Goal: Task Accomplishment & Management: Manage account settings

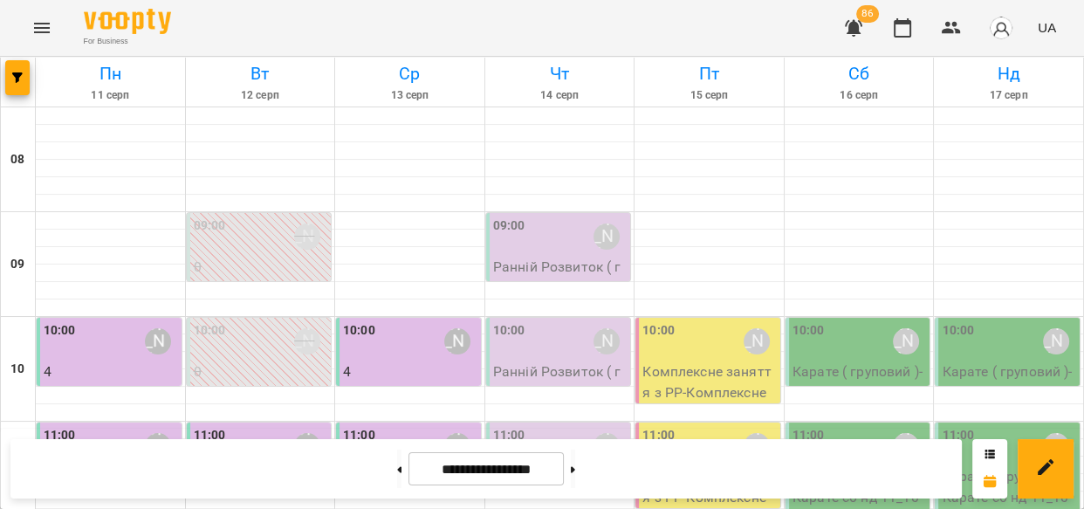
scroll to position [979, 0]
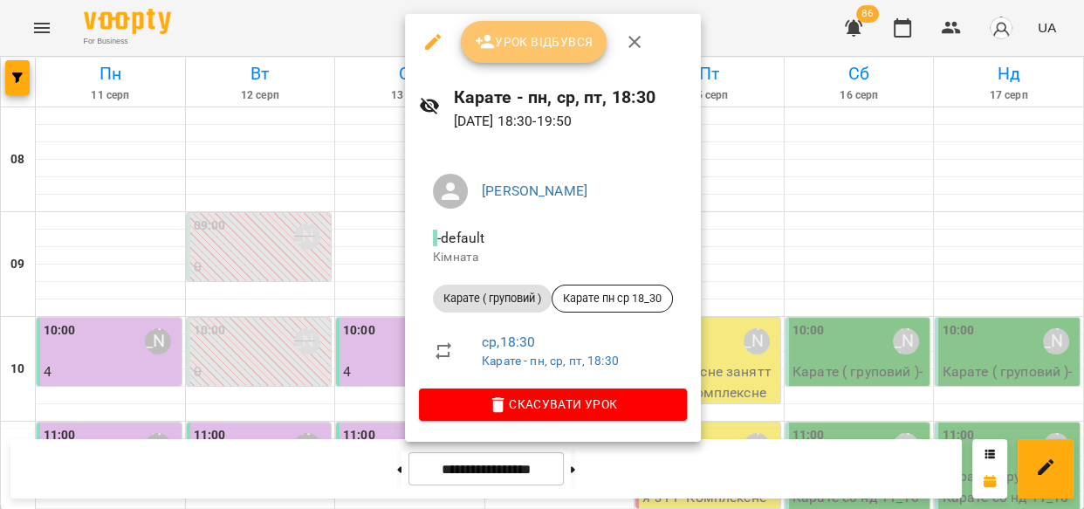
click at [551, 38] on span "Урок відбувся" at bounding box center [534, 41] width 119 height 21
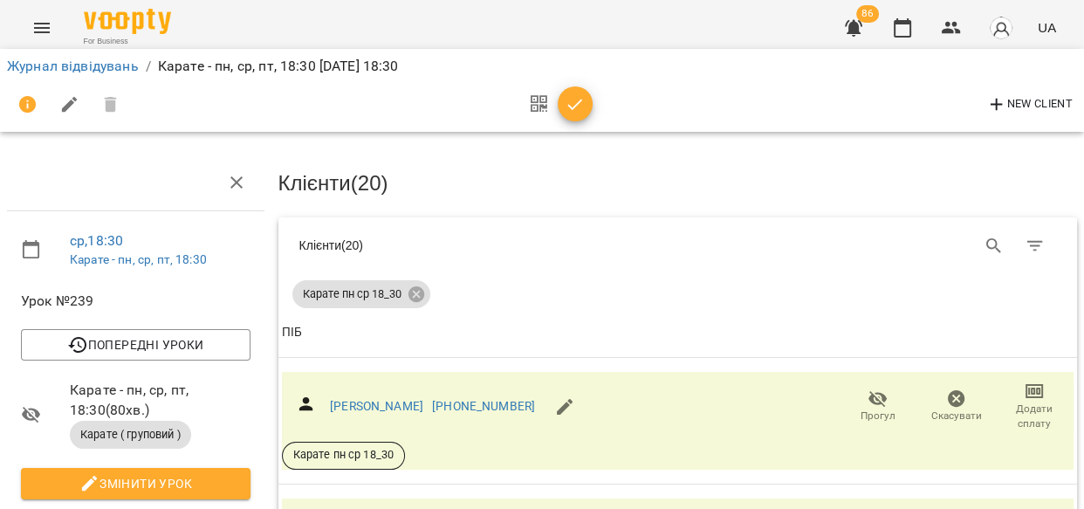
click at [872, 408] on span "Прогул" at bounding box center [877, 415] width 35 height 15
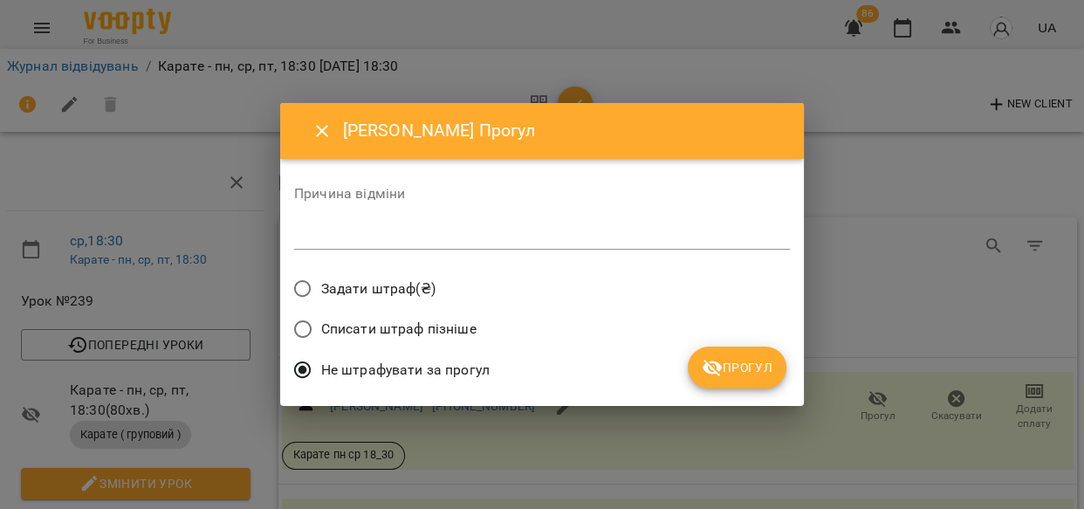
click at [748, 349] on button "Прогул" at bounding box center [737, 367] width 99 height 42
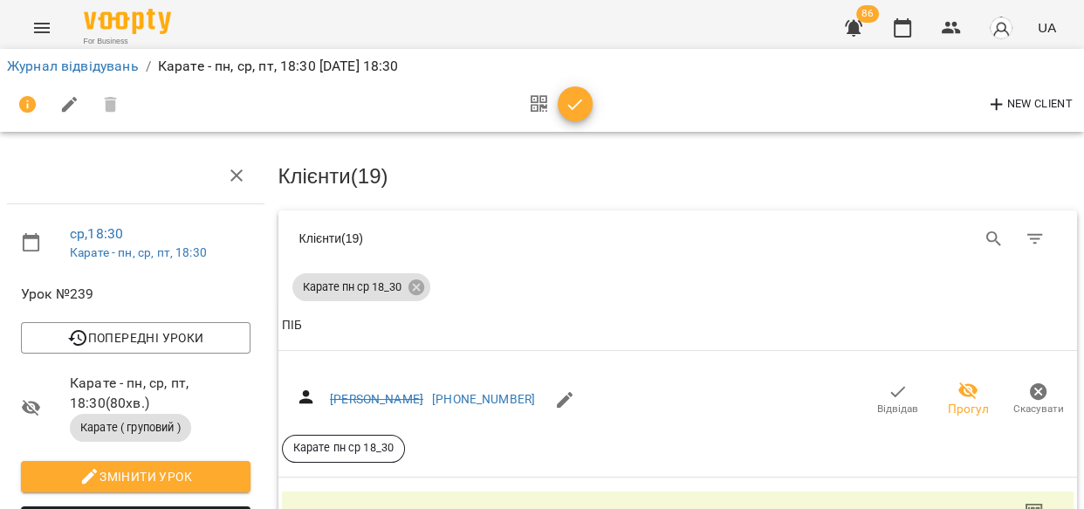
scroll to position [232, 0]
click at [873, 507] on icon "button" at bounding box center [877, 517] width 21 height 21
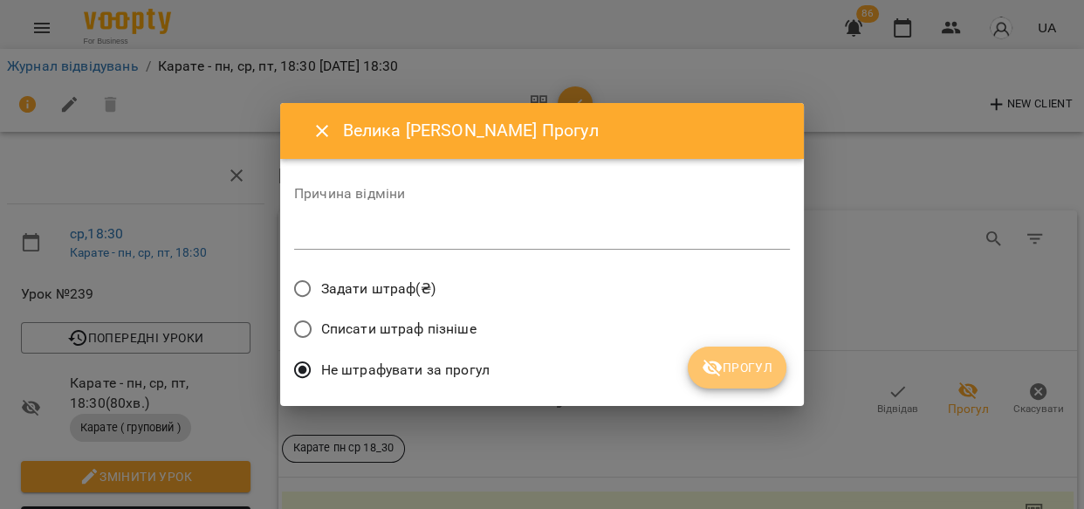
click at [745, 364] on span "Прогул" at bounding box center [737, 367] width 71 height 21
click at [745, 364] on div "Не штрафувати за прогул" at bounding box center [542, 372] width 496 height 41
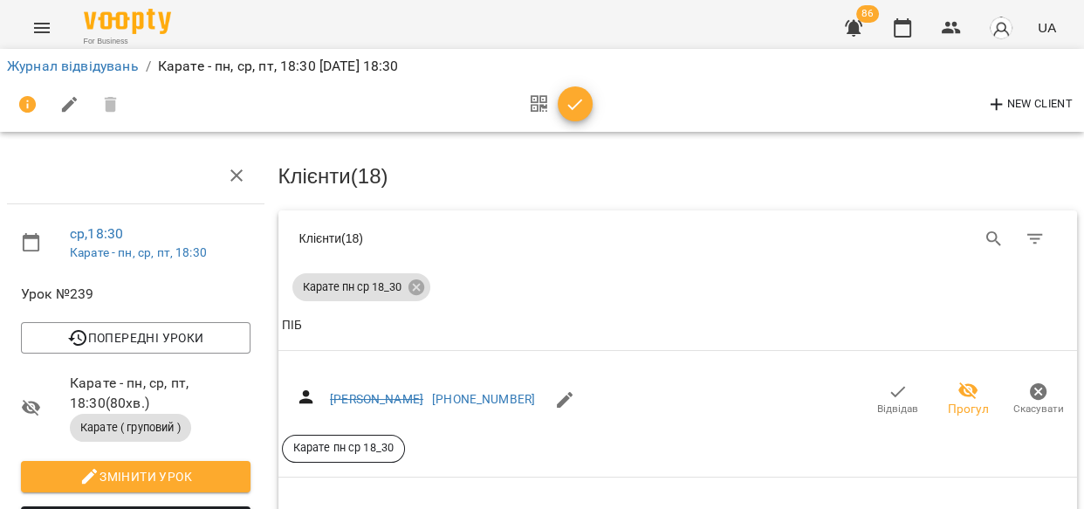
scroll to position [496, 0]
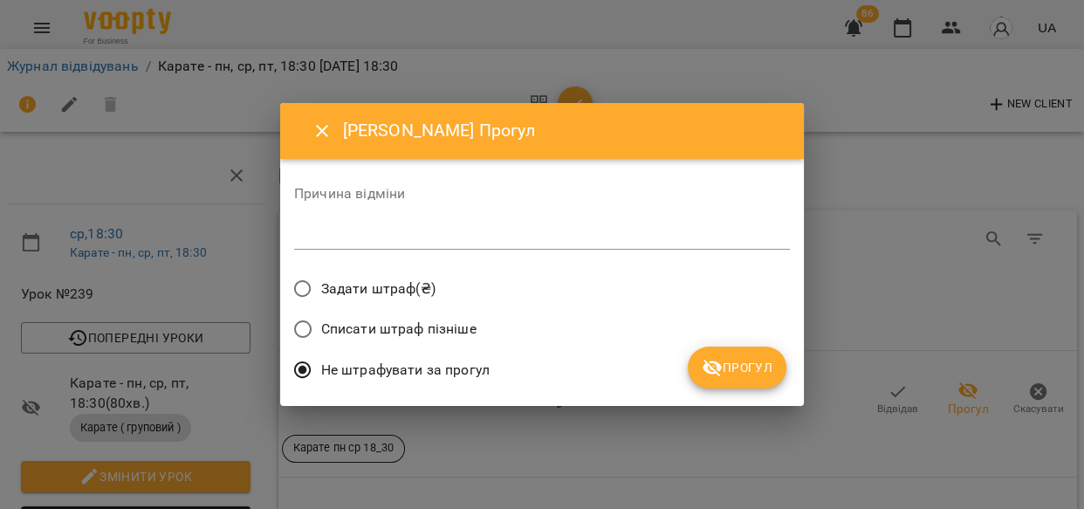
click at [764, 363] on span "Прогул" at bounding box center [737, 367] width 71 height 21
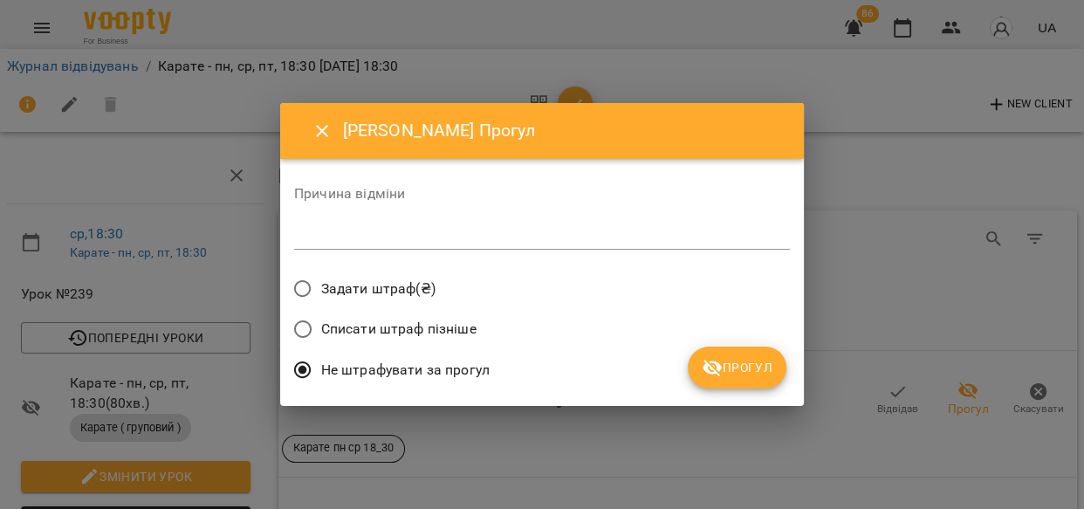
click at [739, 361] on span "Прогул" at bounding box center [737, 367] width 71 height 21
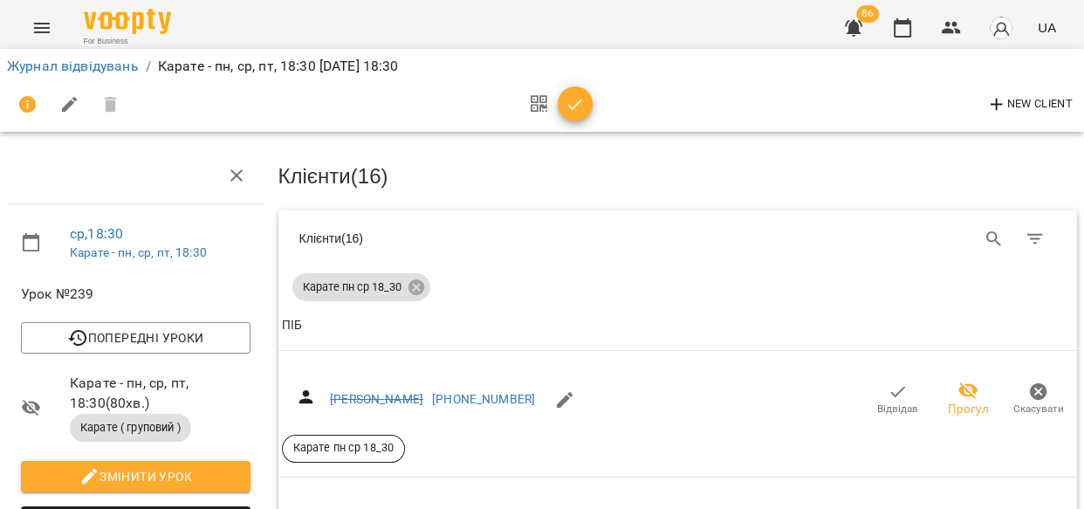
scroll to position [761, 0]
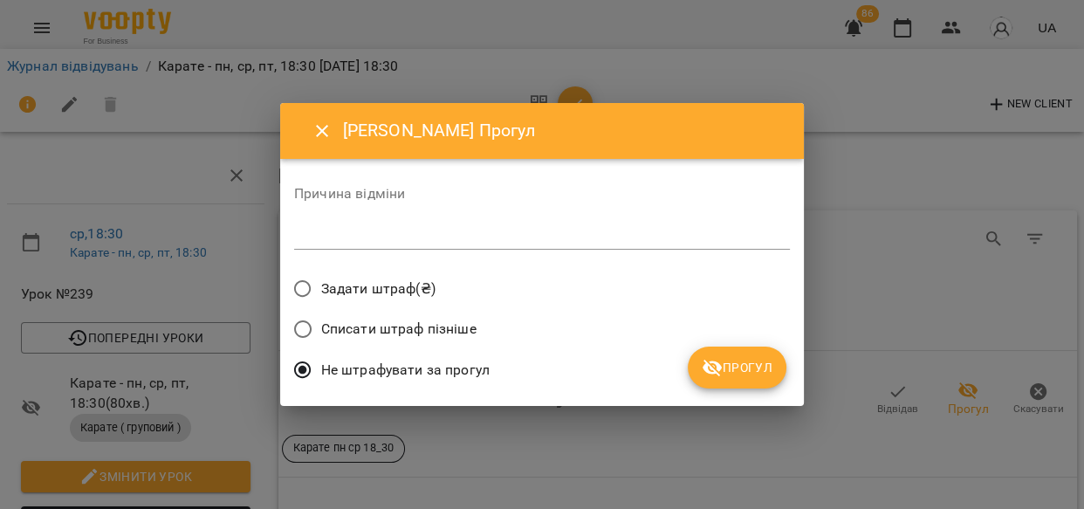
click at [717, 380] on button "Прогул" at bounding box center [737, 367] width 99 height 42
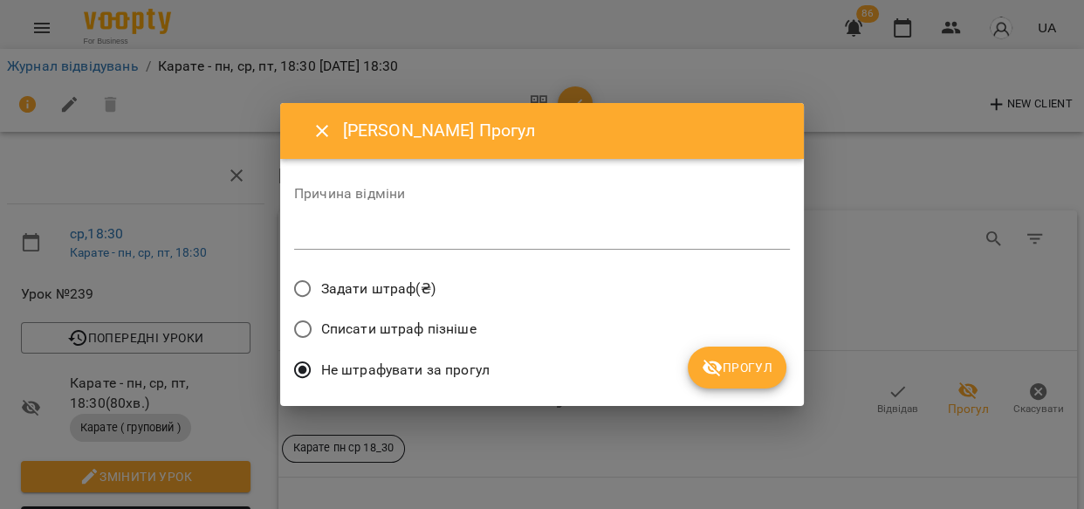
click at [704, 347] on button "Прогул" at bounding box center [737, 367] width 99 height 42
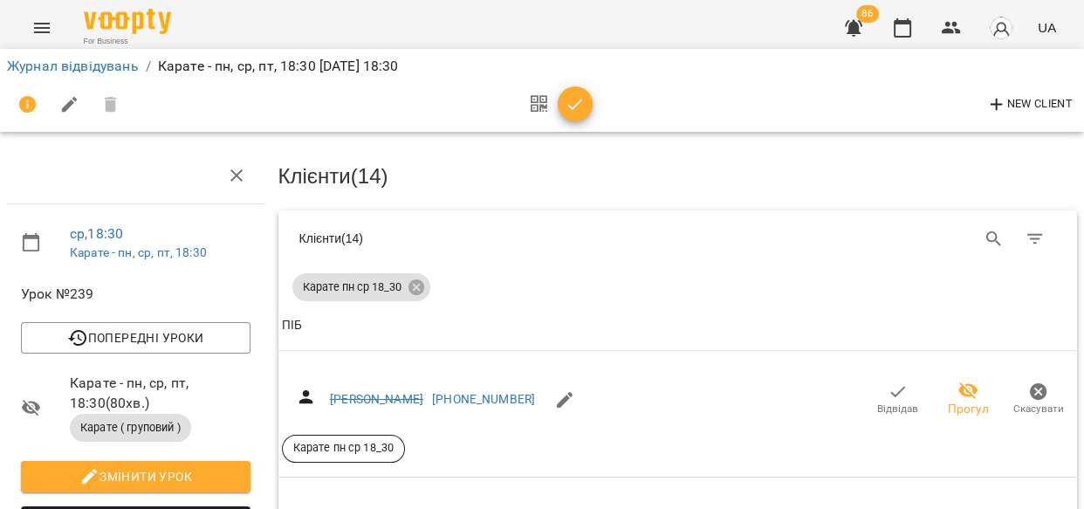
scroll to position [1057, 0]
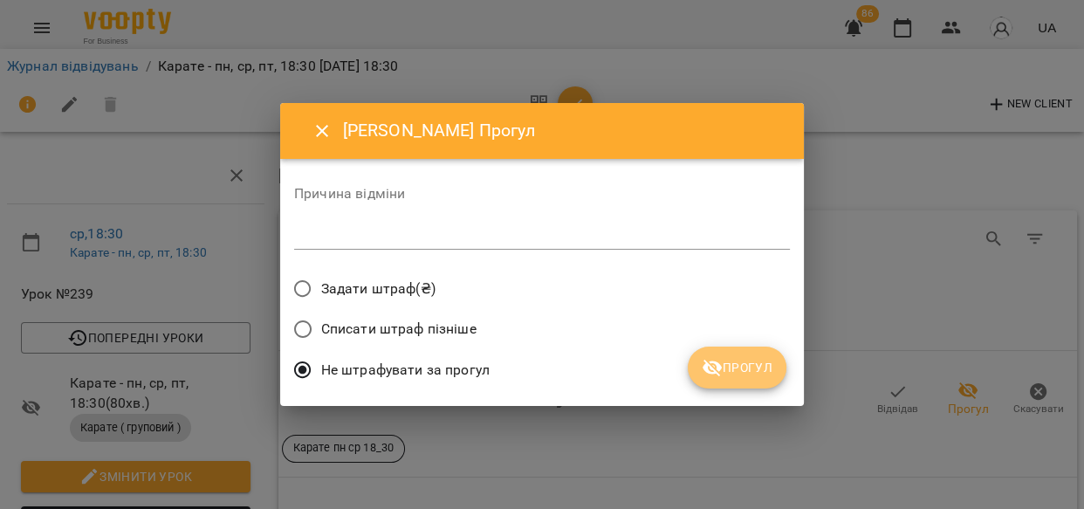
click at [754, 363] on span "Прогул" at bounding box center [737, 367] width 71 height 21
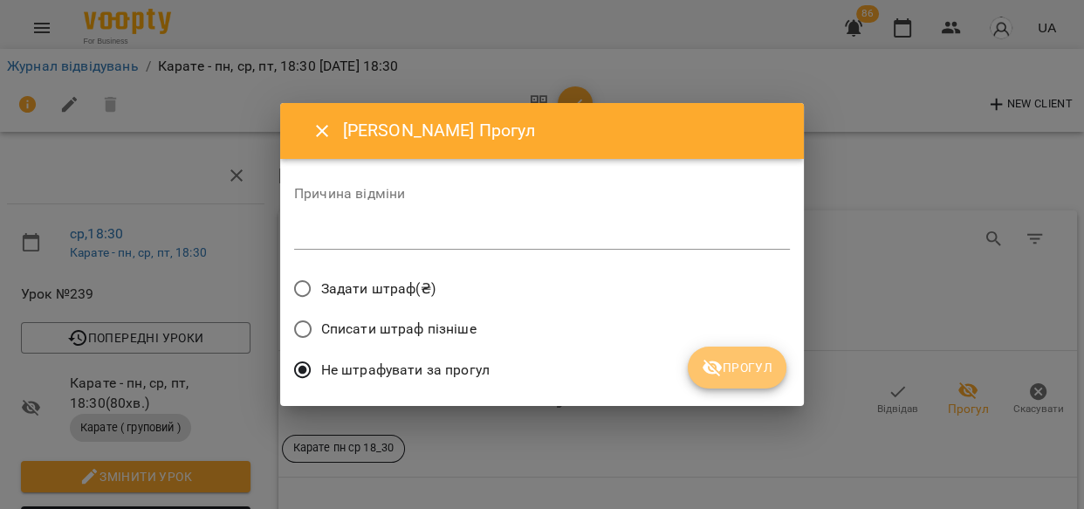
click at [762, 380] on button "Прогул" at bounding box center [737, 367] width 99 height 42
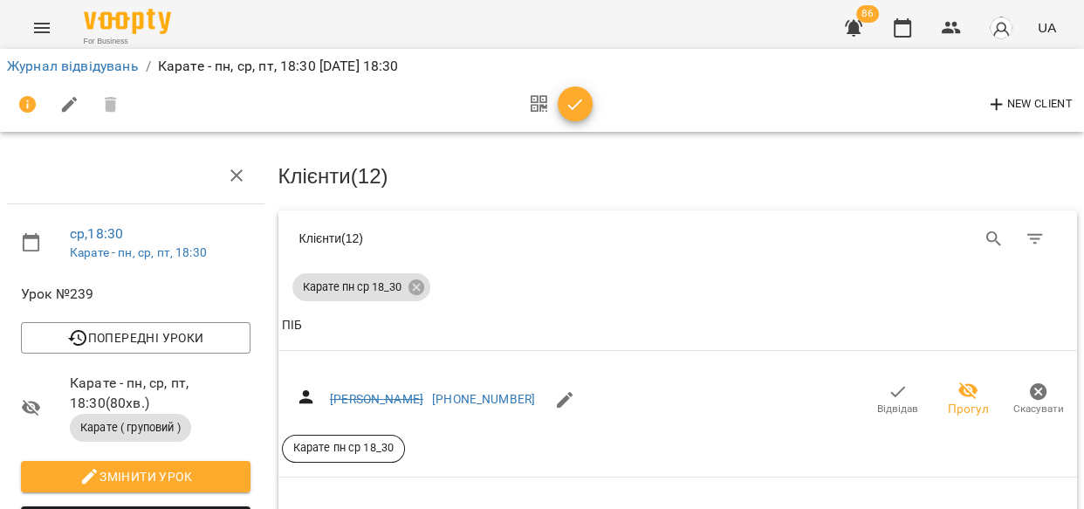
scroll to position [1533, 0]
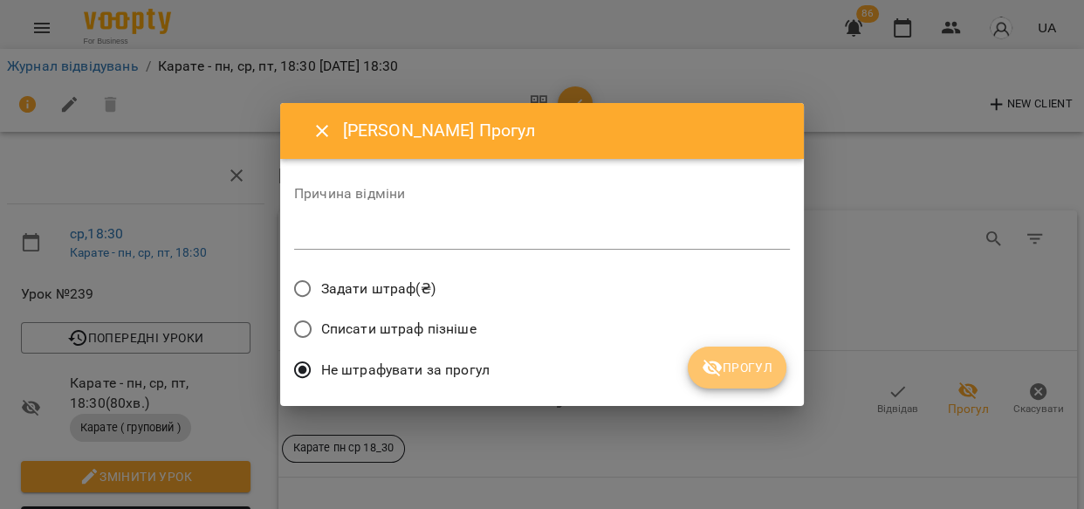
click at [753, 374] on span "Прогул" at bounding box center [737, 367] width 71 height 21
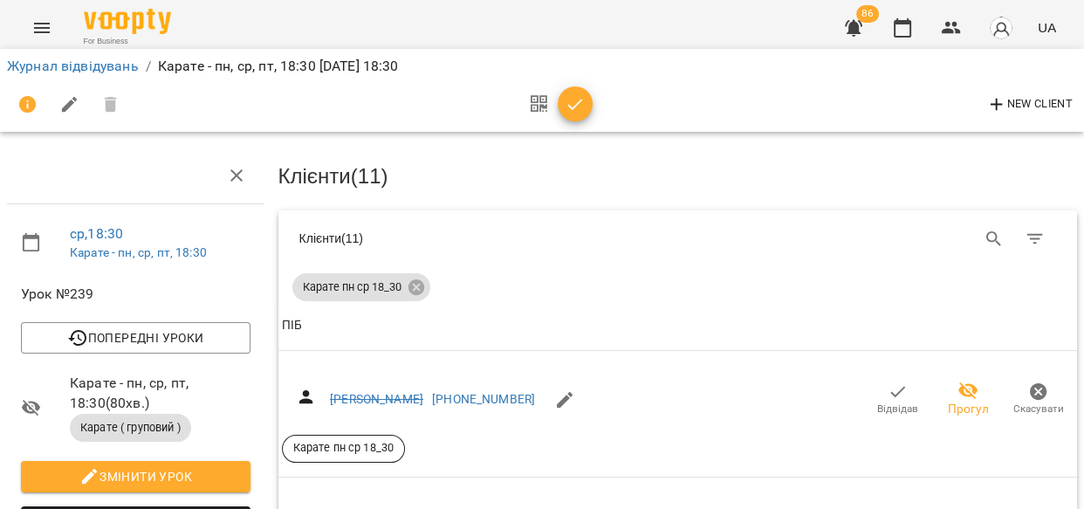
scroll to position [2103, 0]
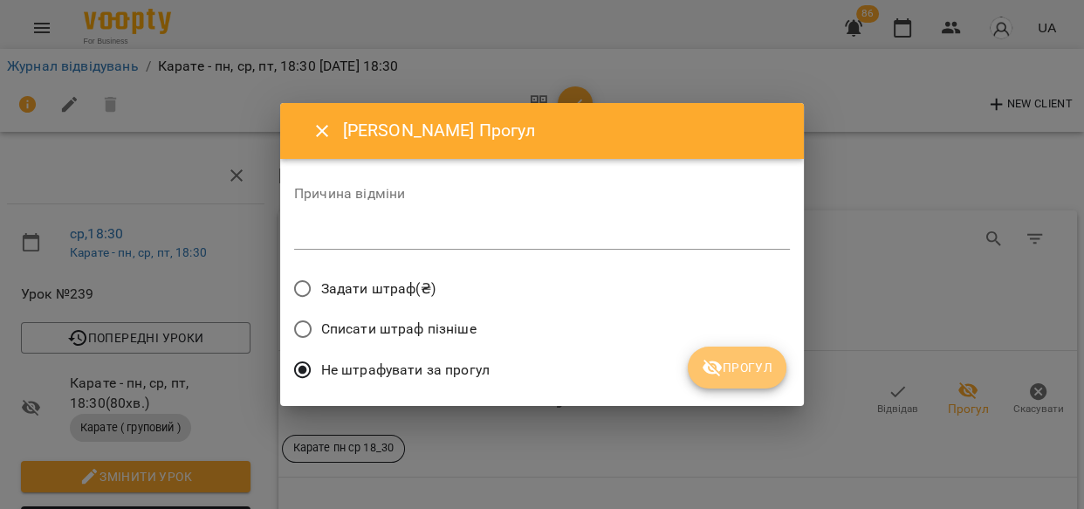
click at [742, 373] on span "Прогул" at bounding box center [737, 367] width 71 height 21
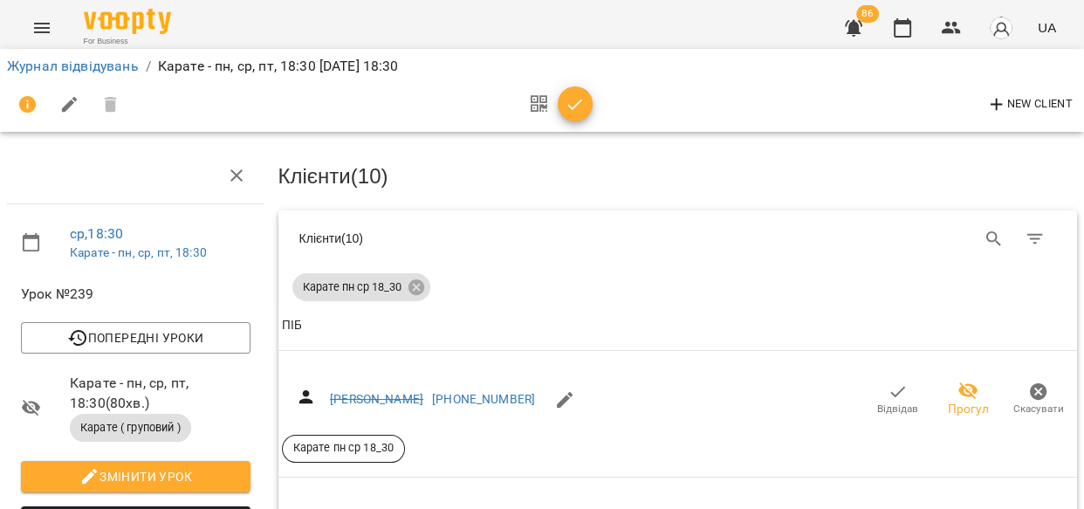
scroll to position [2515, 0]
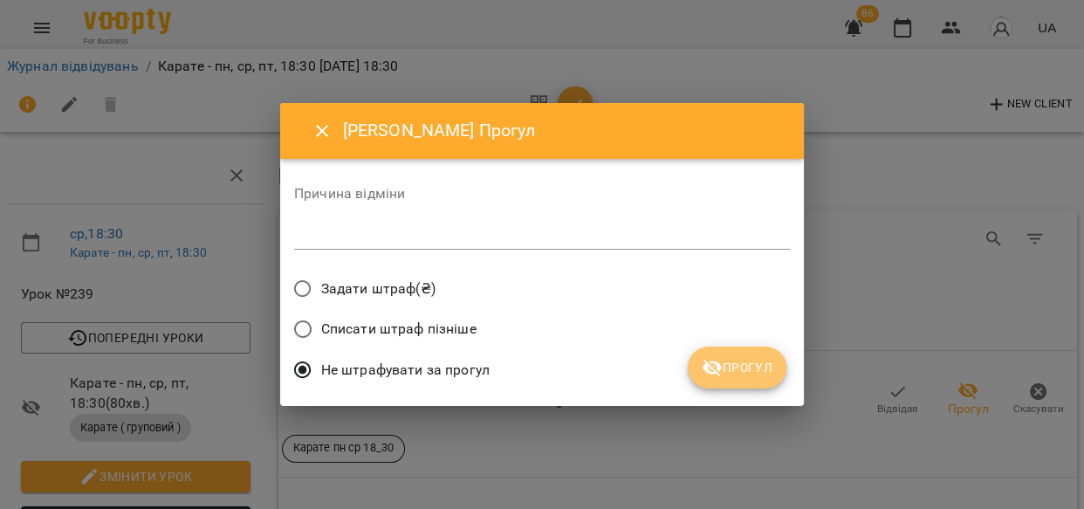
click at [766, 371] on span "Прогул" at bounding box center [737, 367] width 71 height 21
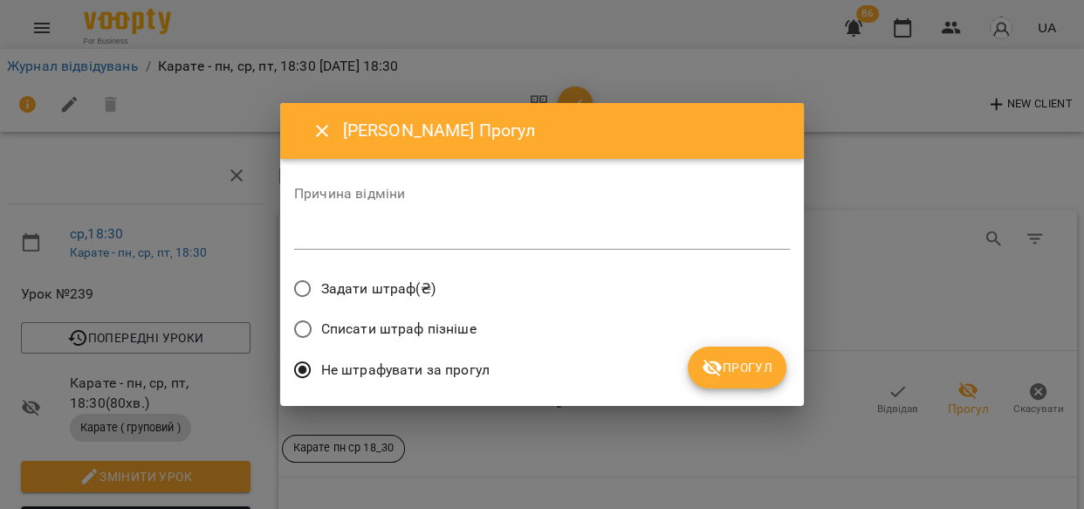
click at [751, 375] on span "Прогул" at bounding box center [737, 367] width 71 height 21
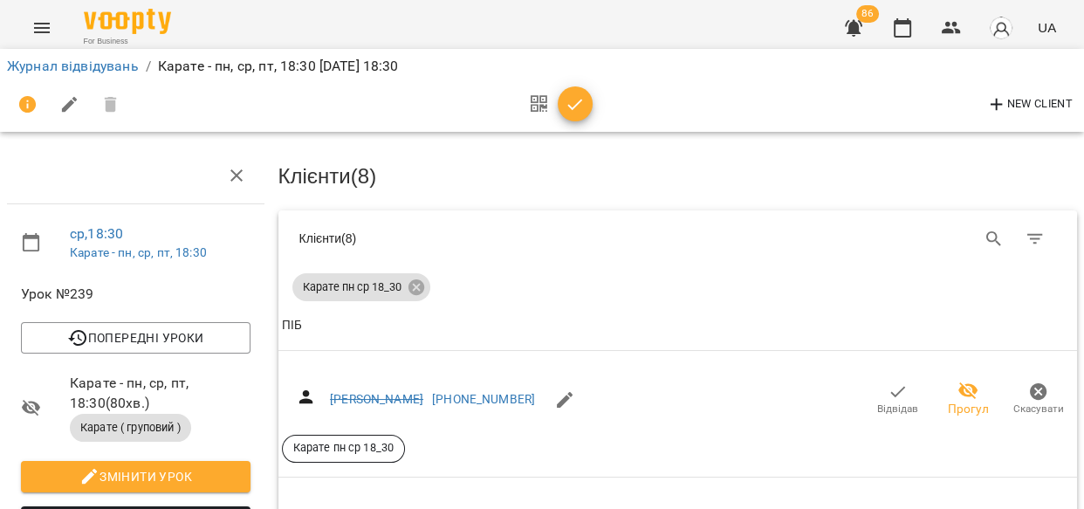
scroll to position [2239, 0]
click at [567, 98] on icon "button" at bounding box center [575, 104] width 21 height 21
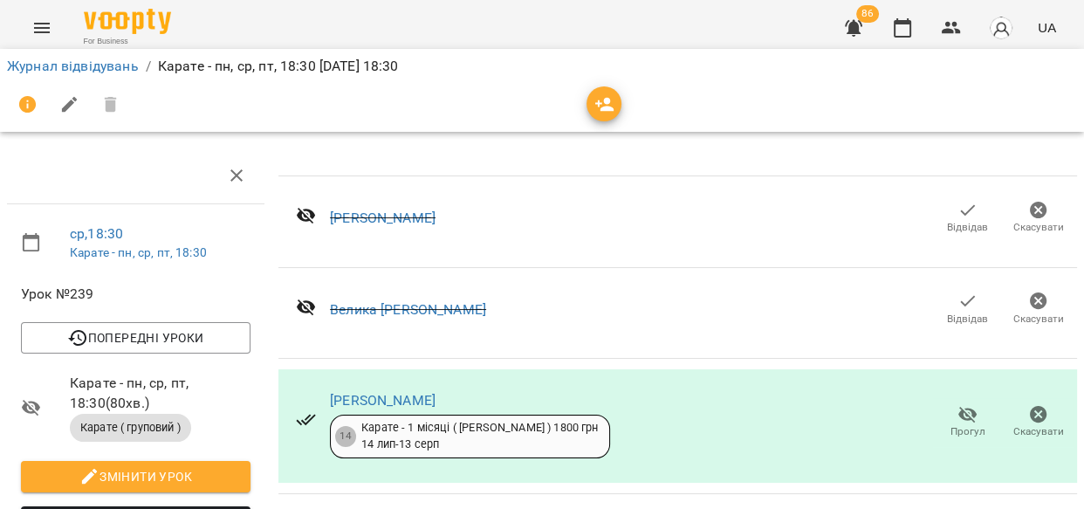
scroll to position [1871, 0]
click at [42, 70] on link "Журнал відвідувань" at bounding box center [73, 66] width 132 height 17
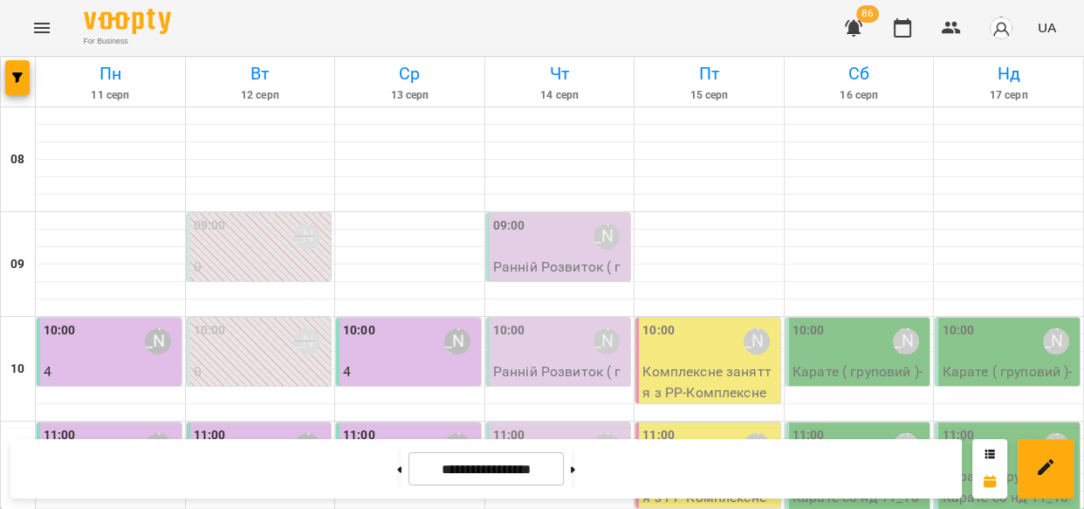
scroll to position [1016, 0]
click at [1002, 25] on img "button" at bounding box center [1001, 28] width 24 height 24
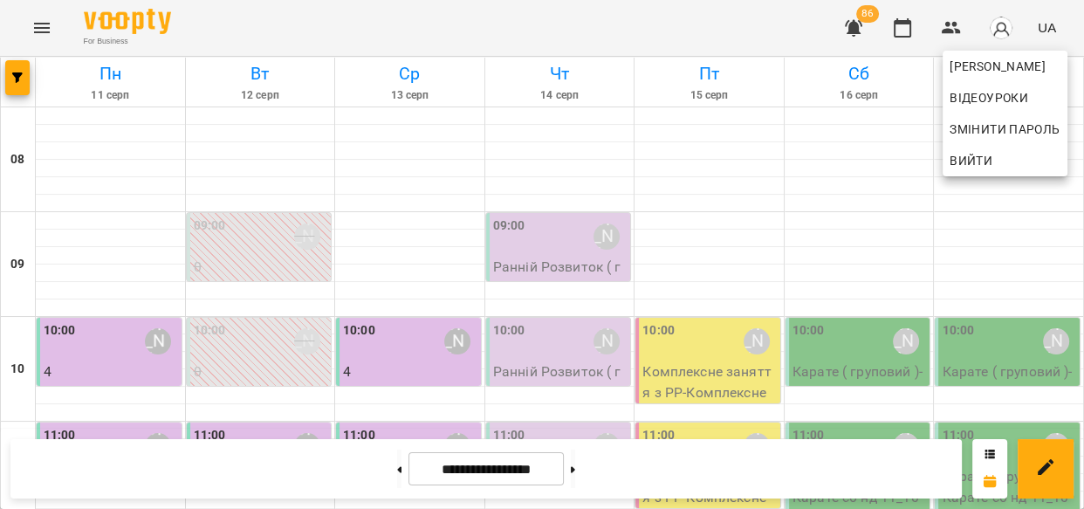
click at [995, 161] on span "Вийти" at bounding box center [1004, 160] width 111 height 21
